Goal: Task Accomplishment & Management: Complete application form

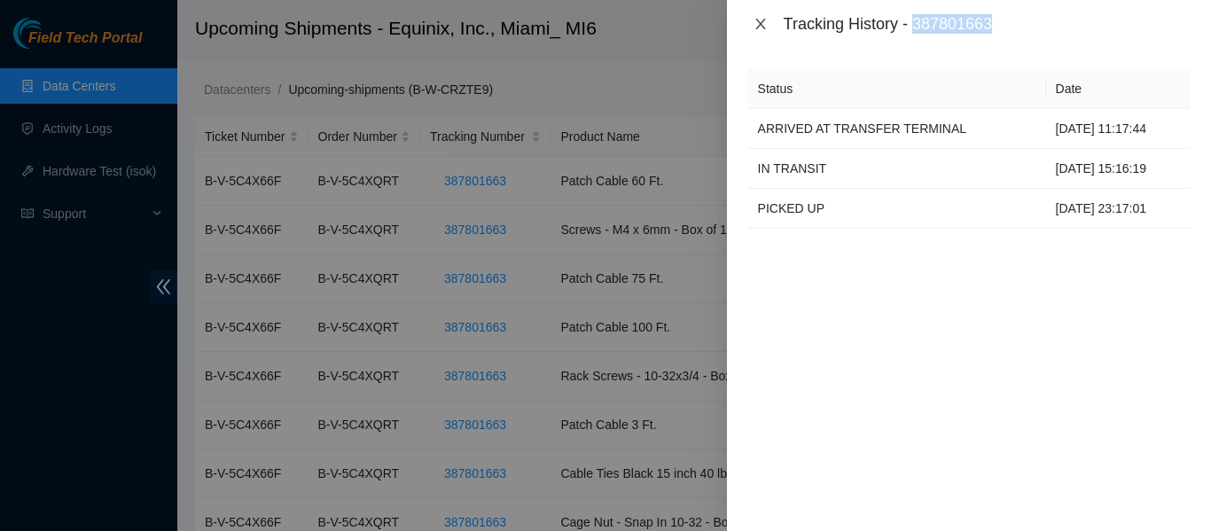
click at [760, 21] on icon "close" at bounding box center [761, 24] width 14 height 14
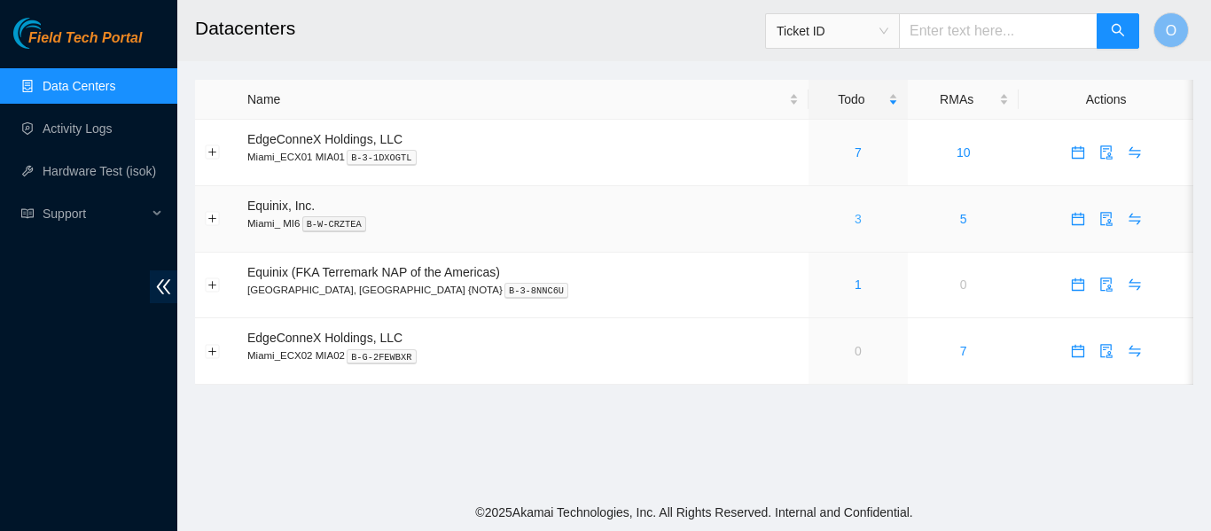
click at [855, 218] on link "3" at bounding box center [858, 219] width 7 height 14
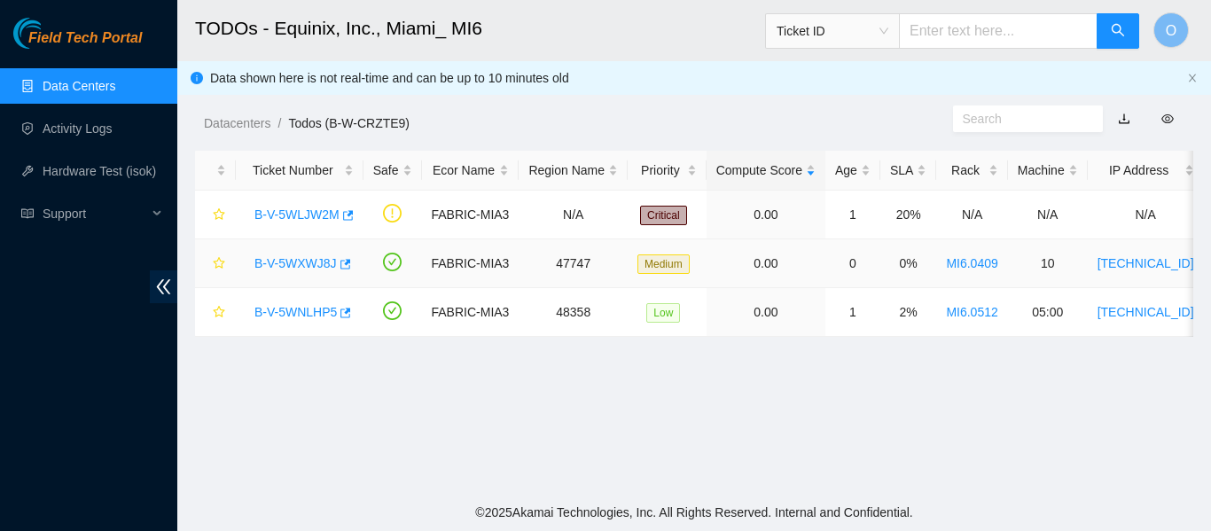
click at [302, 267] on link "B-V-5WXWJ8J" at bounding box center [295, 263] width 82 height 14
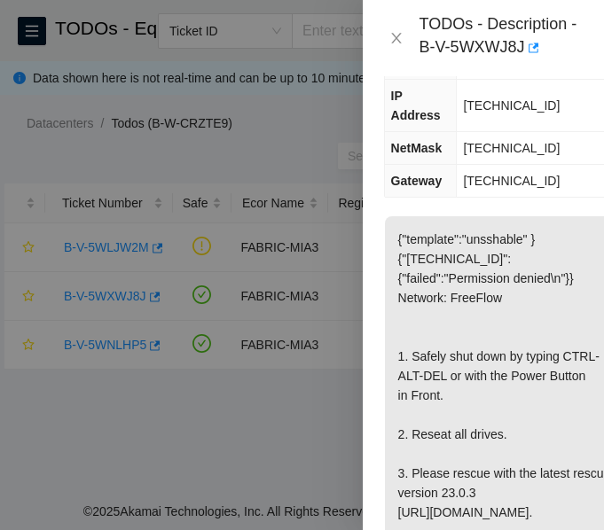
scroll to position [363, 0]
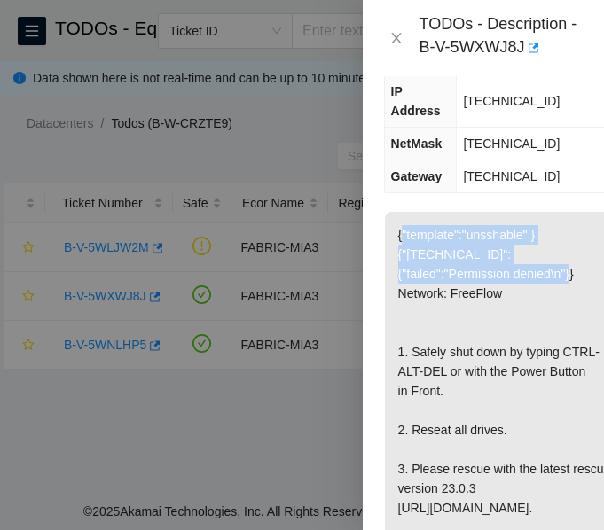
drag, startPoint x: 401, startPoint y: 229, endPoint x: 582, endPoint y: 273, distance: 186.2
click at [582, 273] on p "{"template":"unsshable" } {"[TECHNICAL_ID]":{"failed":"Permission denied\n"}} N…" at bounding box center [504, 430] width 239 height 436
copy p ""template":"unsshable" } {"[TECHNICAL_ID]":{"failed":"Permission denied\n"}}"
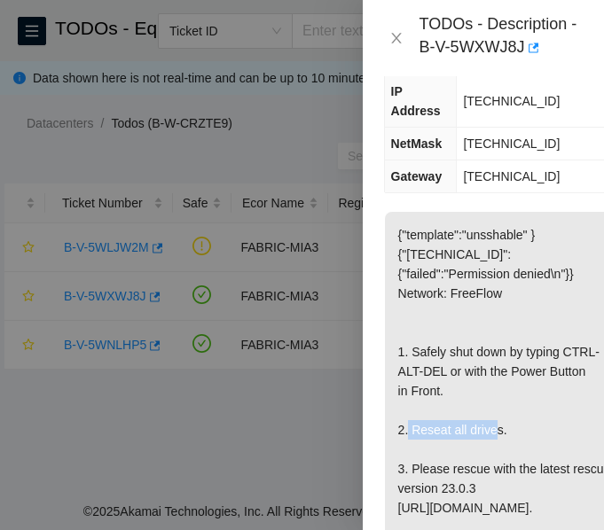
drag, startPoint x: 411, startPoint y: 428, endPoint x: 491, endPoint y: 426, distance: 80.7
click at [491, 426] on p "{"template":"unsshable" } {"[TECHNICAL_ID]":{"failed":"Permission denied\n"}} N…" at bounding box center [504, 430] width 239 height 436
copy p "Reseat all drive"
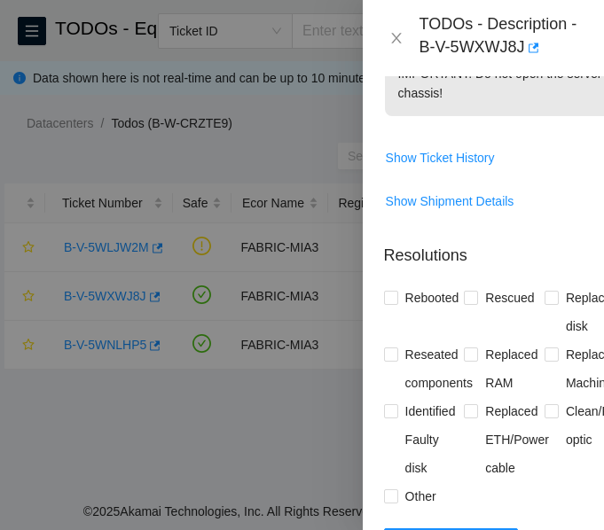
scroll to position [1276, 0]
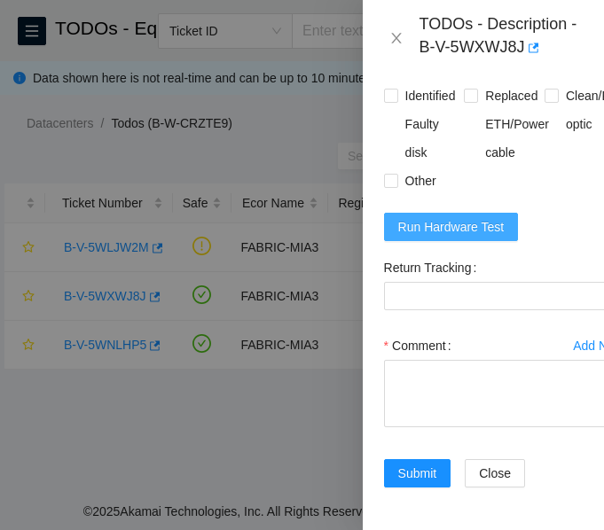
click at [453, 217] on span "Run Hardware Test" at bounding box center [451, 227] width 106 height 20
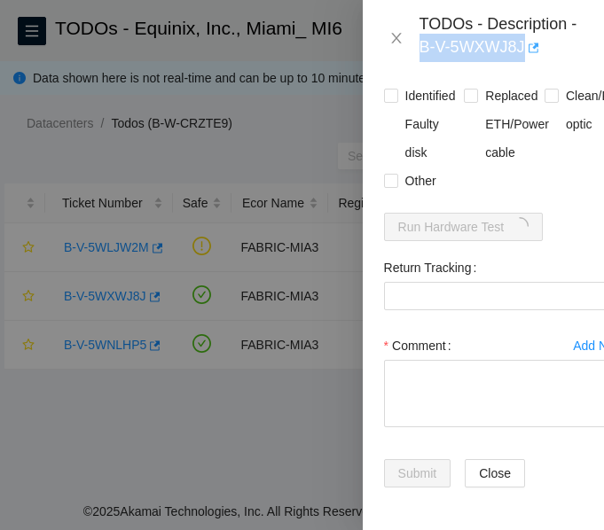
drag, startPoint x: 418, startPoint y: 43, endPoint x: 522, endPoint y: 43, distance: 104.6
click at [522, 43] on div "TODOs - Description - B-V-5WXWJ8J" at bounding box center [483, 38] width 199 height 48
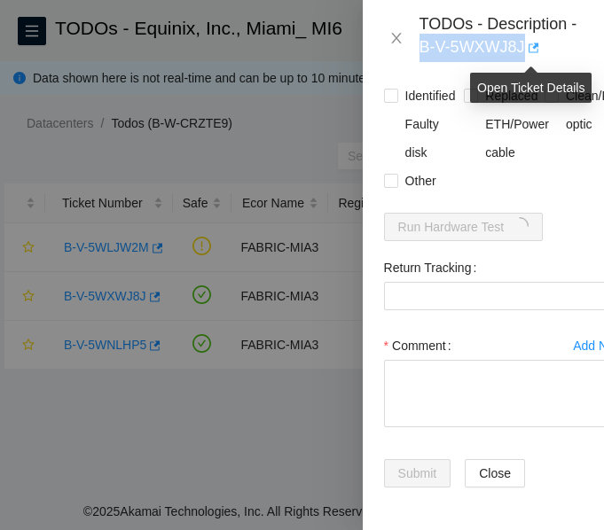
copy div "B-V-5WXWJ8J"
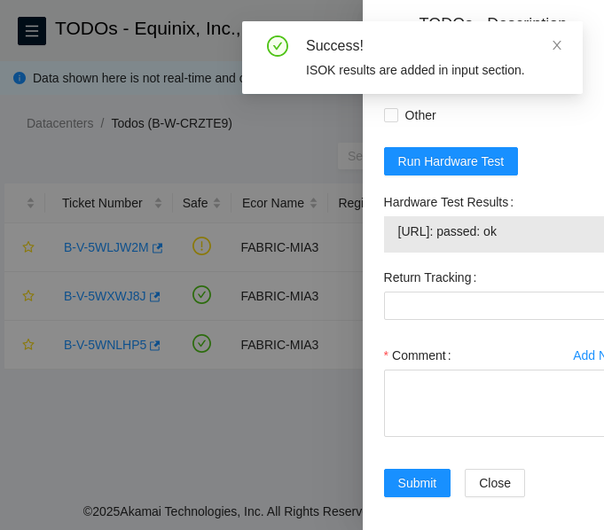
drag, startPoint x: 539, startPoint y: 270, endPoint x: 387, endPoint y: 256, distance: 153.1
click at [387, 253] on div "[URL]: passed: ok" at bounding box center [504, 234] width 241 height 36
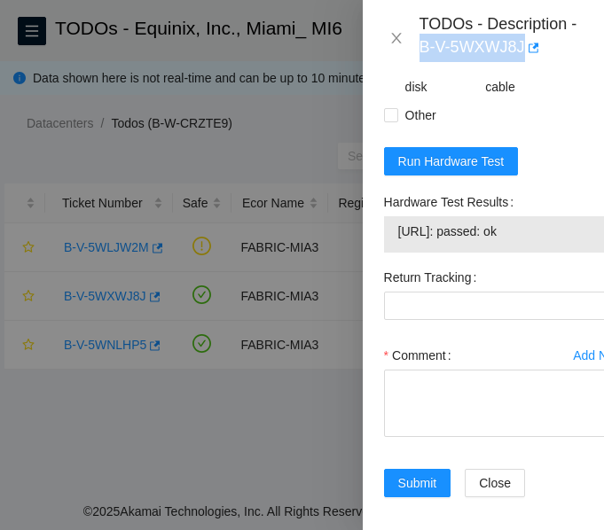
copy tbody "[URL]: passed: ok"
click at [451, 437] on textarea "Comment" at bounding box center [504, 403] width 241 height 67
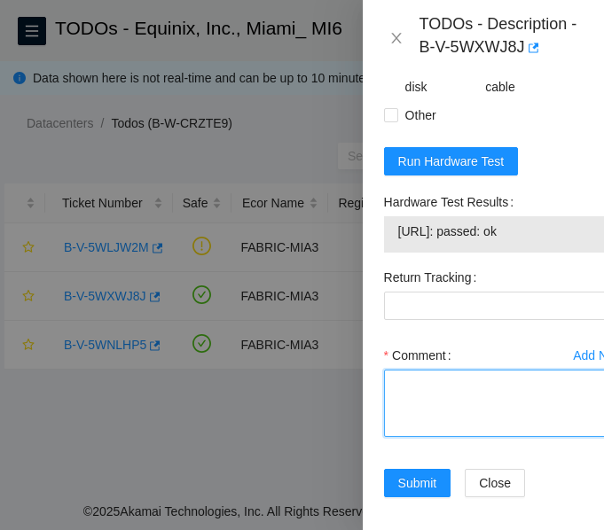
paste textarea "-Verified ticket is safe to work on: YES -NOCC Authorized: YES -Located server …"
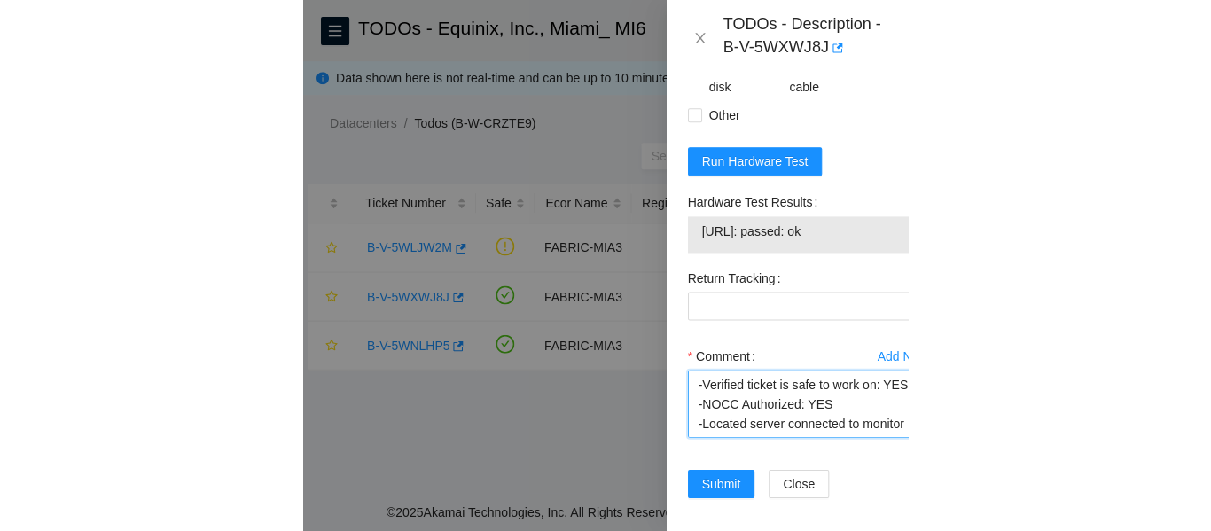
scroll to position [347, 0]
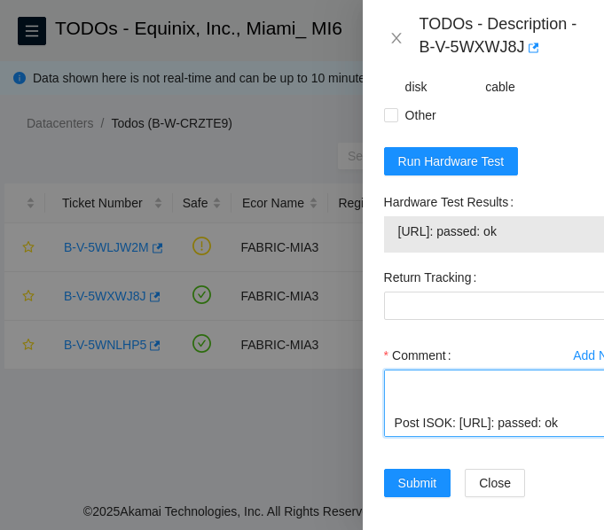
type textarea "-Verified ticket is safe to work on: YES -NOCC Authorized: YES -Located server …"
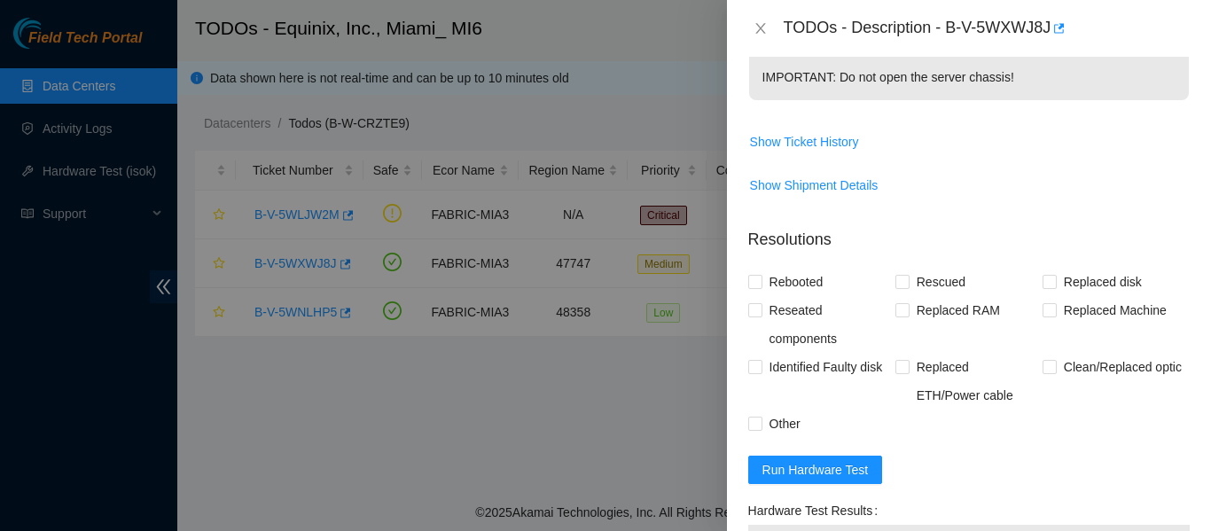
scroll to position [676, 0]
click at [759, 283] on input "Rebooted" at bounding box center [754, 282] width 12 height 12
checkbox input "true"
click at [903, 276] on input "Rescued" at bounding box center [902, 282] width 12 height 12
checkbox input "true"
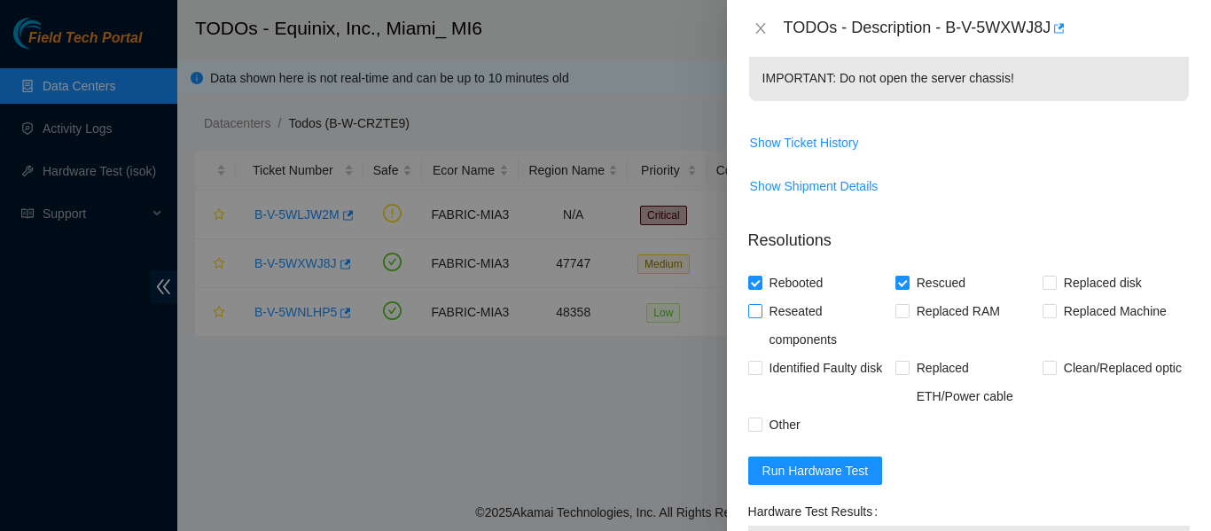
click at [753, 312] on input "Reseated components" at bounding box center [754, 310] width 12 height 12
checkbox input "true"
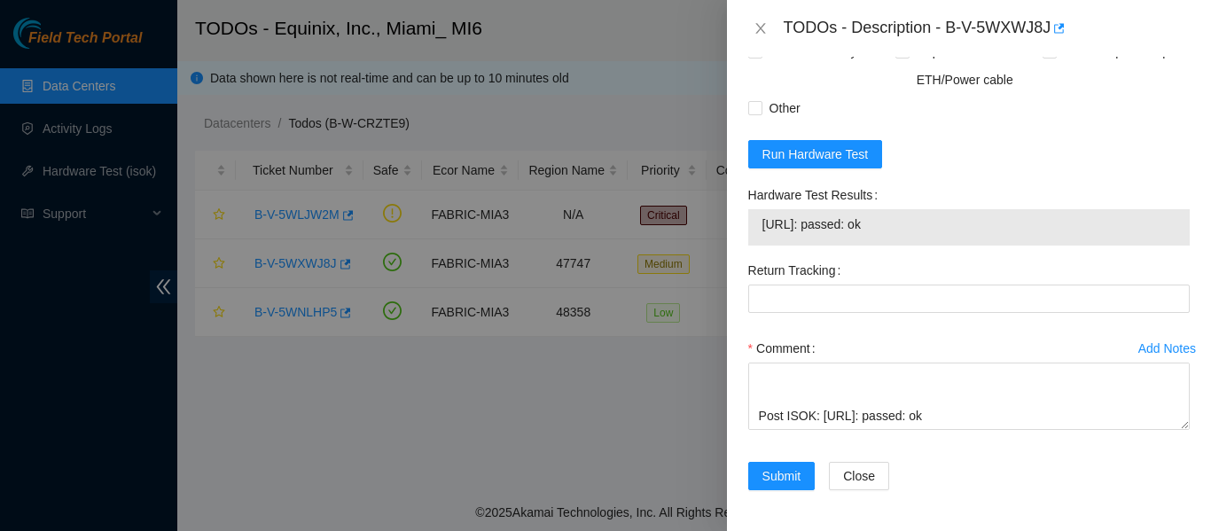
scroll to position [994, 0]
click at [794, 466] on span "Submit" at bounding box center [782, 475] width 39 height 20
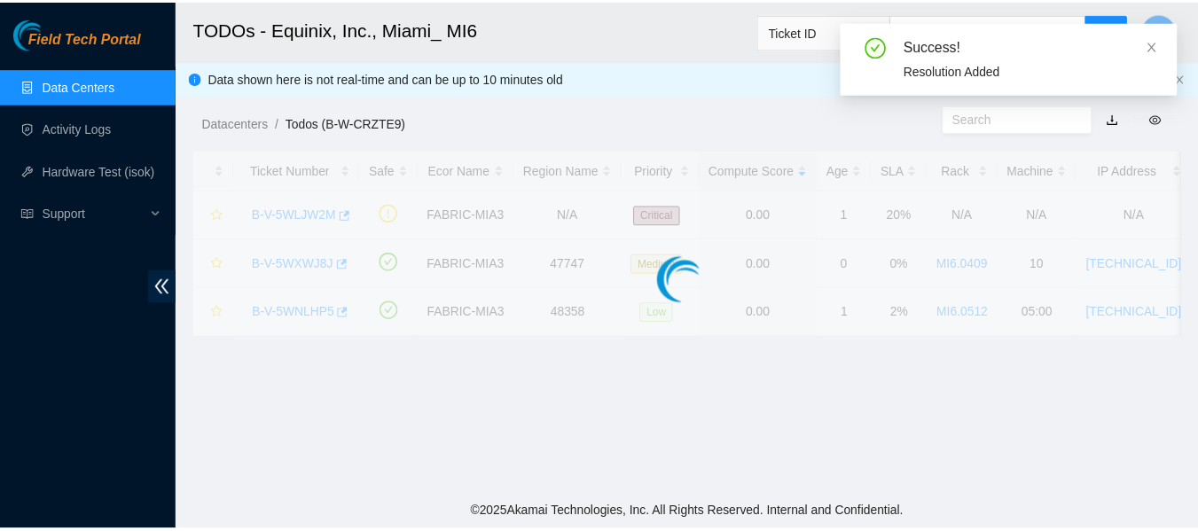
scroll to position [574, 0]
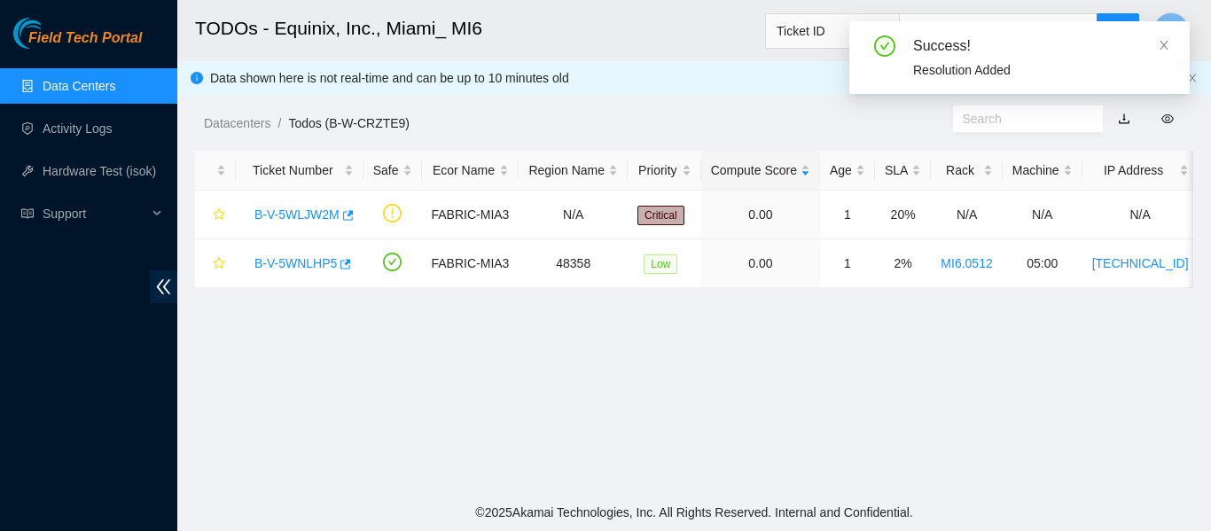
click at [90, 86] on link "Data Centers" at bounding box center [79, 86] width 73 height 14
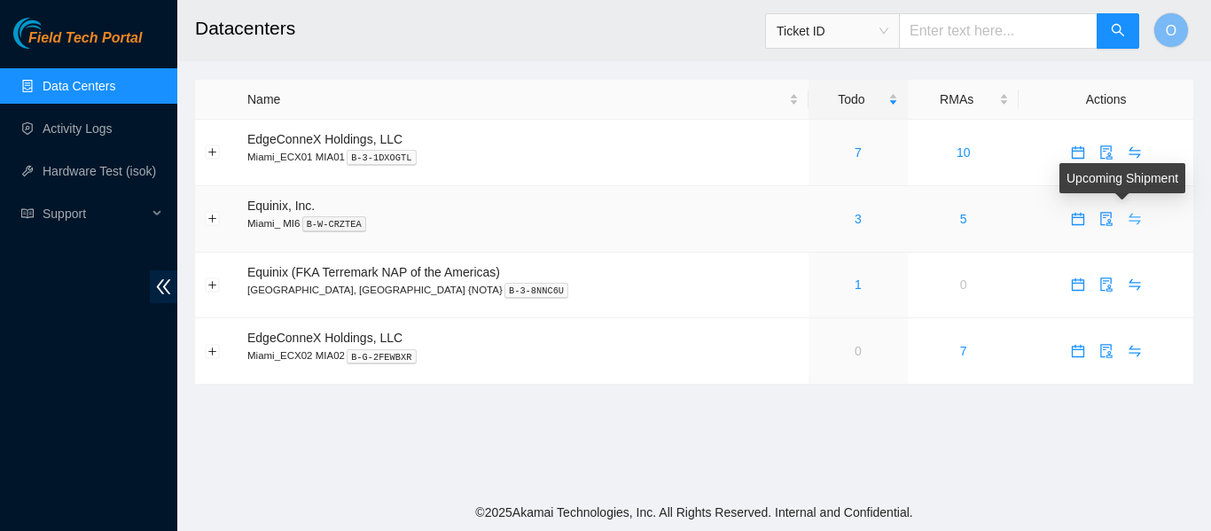
click at [1129, 216] on icon "swap" at bounding box center [1135, 219] width 12 height 12
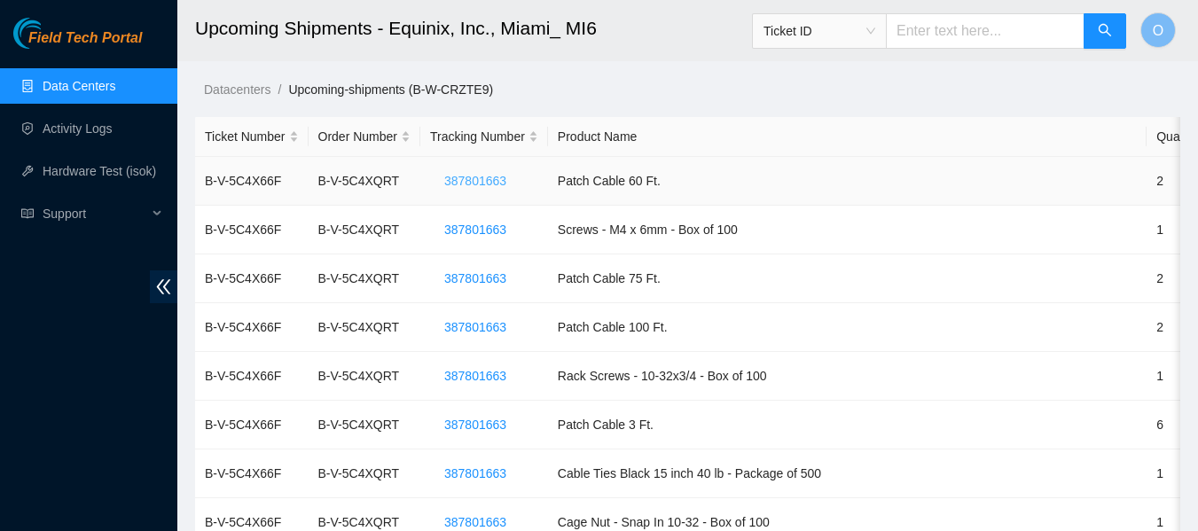
click at [473, 183] on span "387801663" at bounding box center [475, 181] width 62 height 20
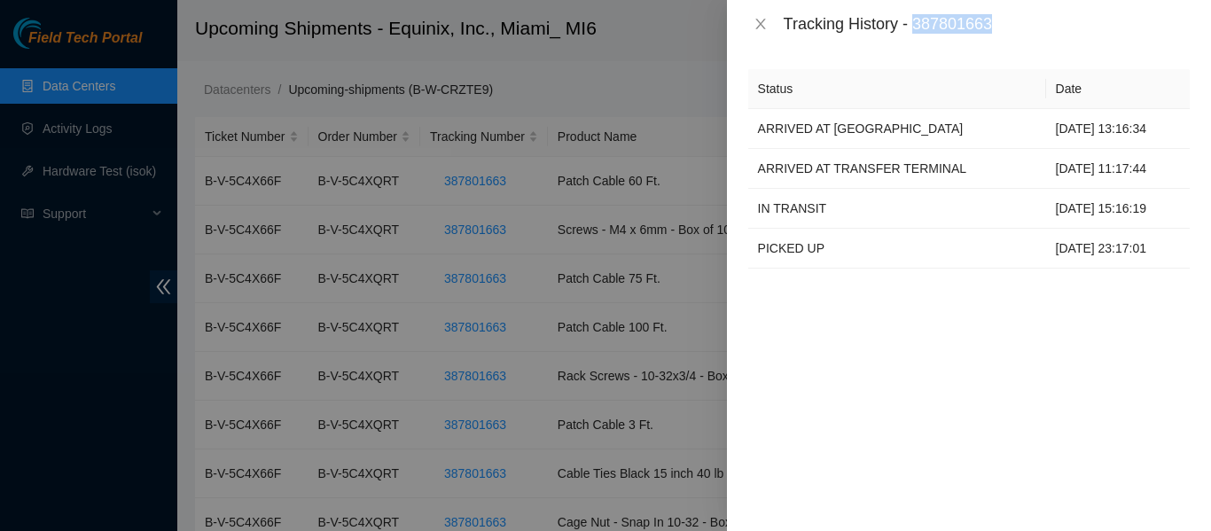
drag, startPoint x: 919, startPoint y: 27, endPoint x: 999, endPoint y: 31, distance: 80.8
click at [999, 31] on div "Tracking History - 387801663" at bounding box center [987, 24] width 406 height 20
copy div "387801663"
click at [763, 27] on icon "close" at bounding box center [761, 24] width 14 height 14
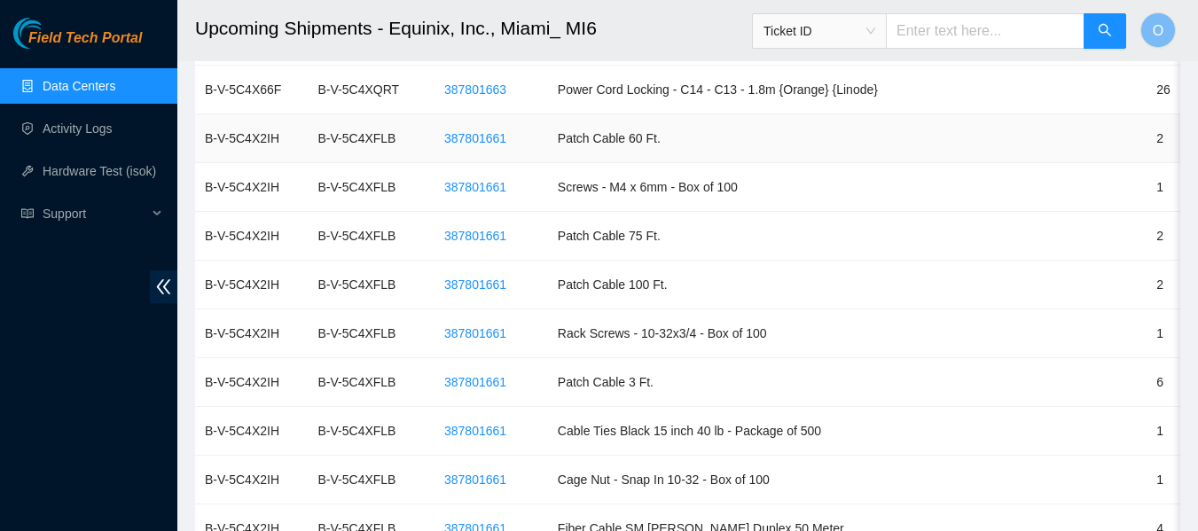
scroll to position [1360, 0]
click at [495, 331] on span "387801661" at bounding box center [475, 333] width 62 height 20
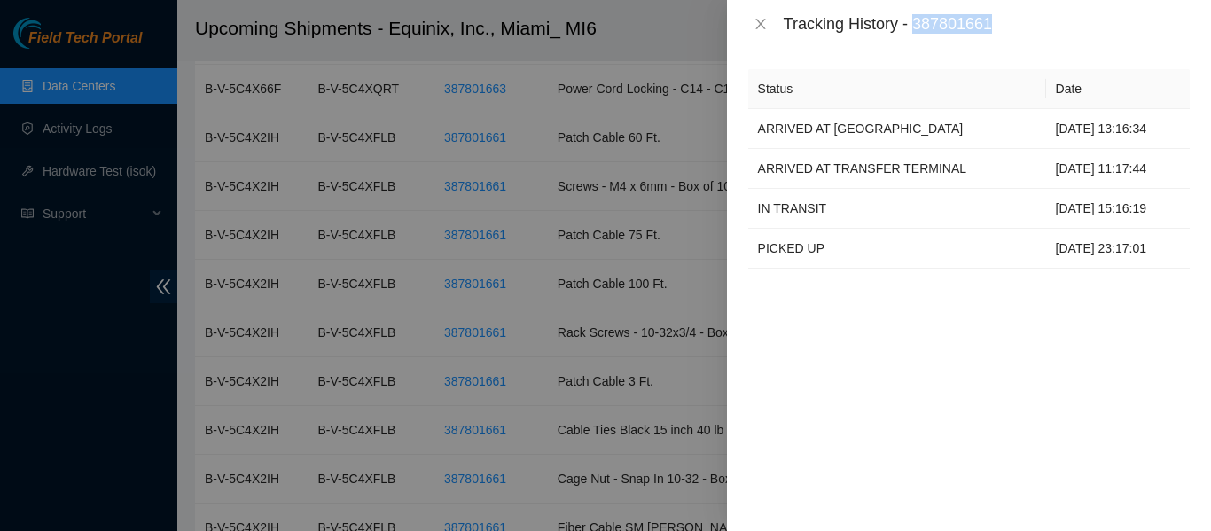
drag, startPoint x: 917, startPoint y: 23, endPoint x: 998, endPoint y: 20, distance: 81.6
click at [998, 20] on div "Tracking History - 387801661" at bounding box center [987, 24] width 406 height 20
copy div "387801661"
click at [762, 26] on icon "close" at bounding box center [760, 24] width 10 height 11
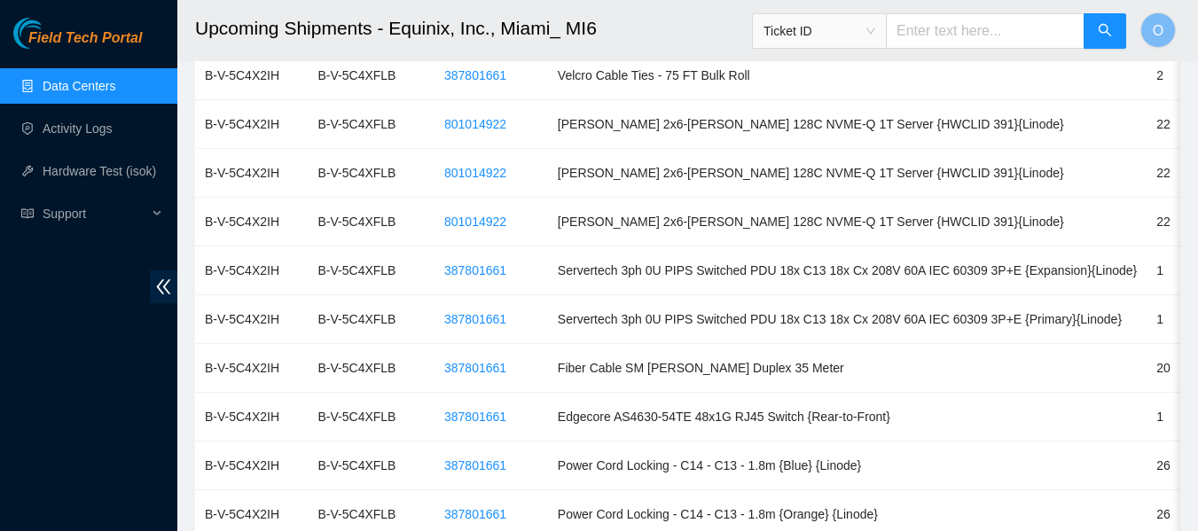
scroll to position [2263, 0]
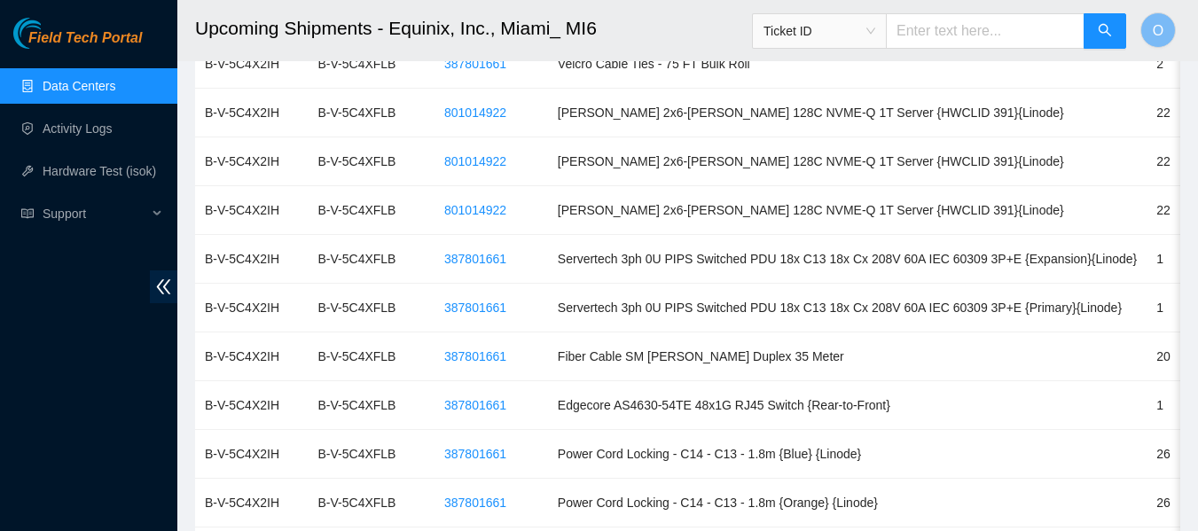
click at [82, 87] on link "Data Centers" at bounding box center [79, 86] width 73 height 14
